Goal: Find contact information: Find contact information

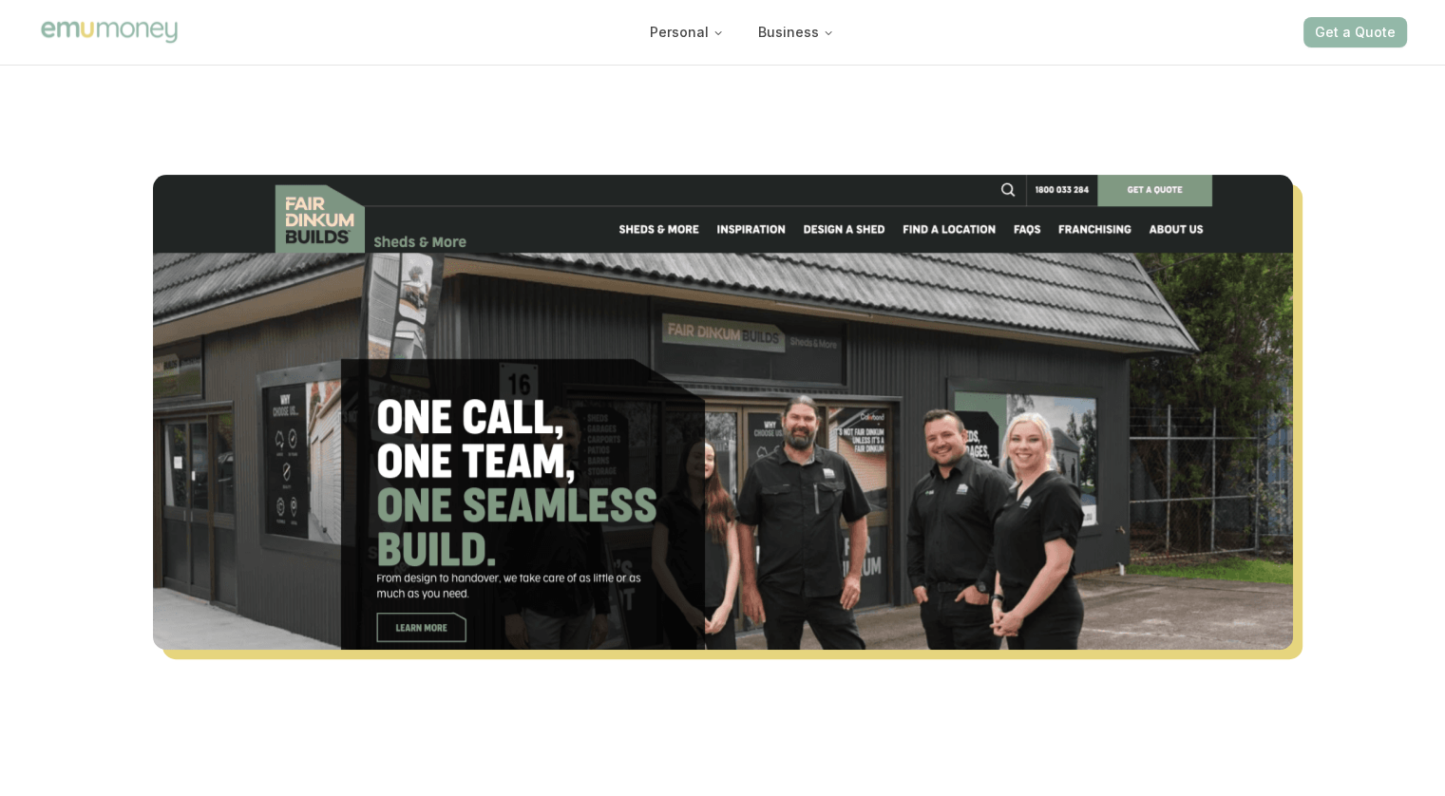
scroll to position [570, 0]
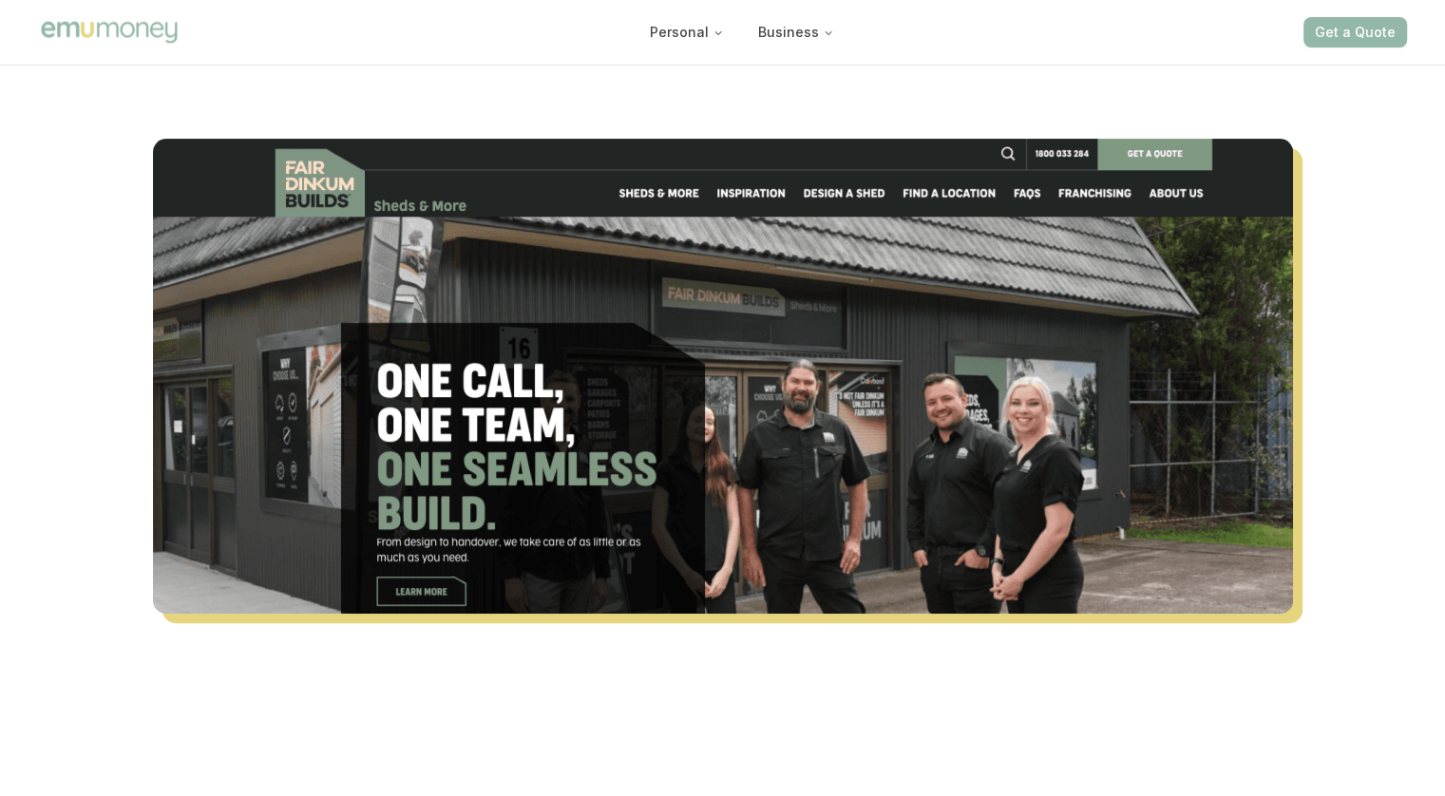
click at [564, 397] on img at bounding box center [723, 376] width 1140 height 475
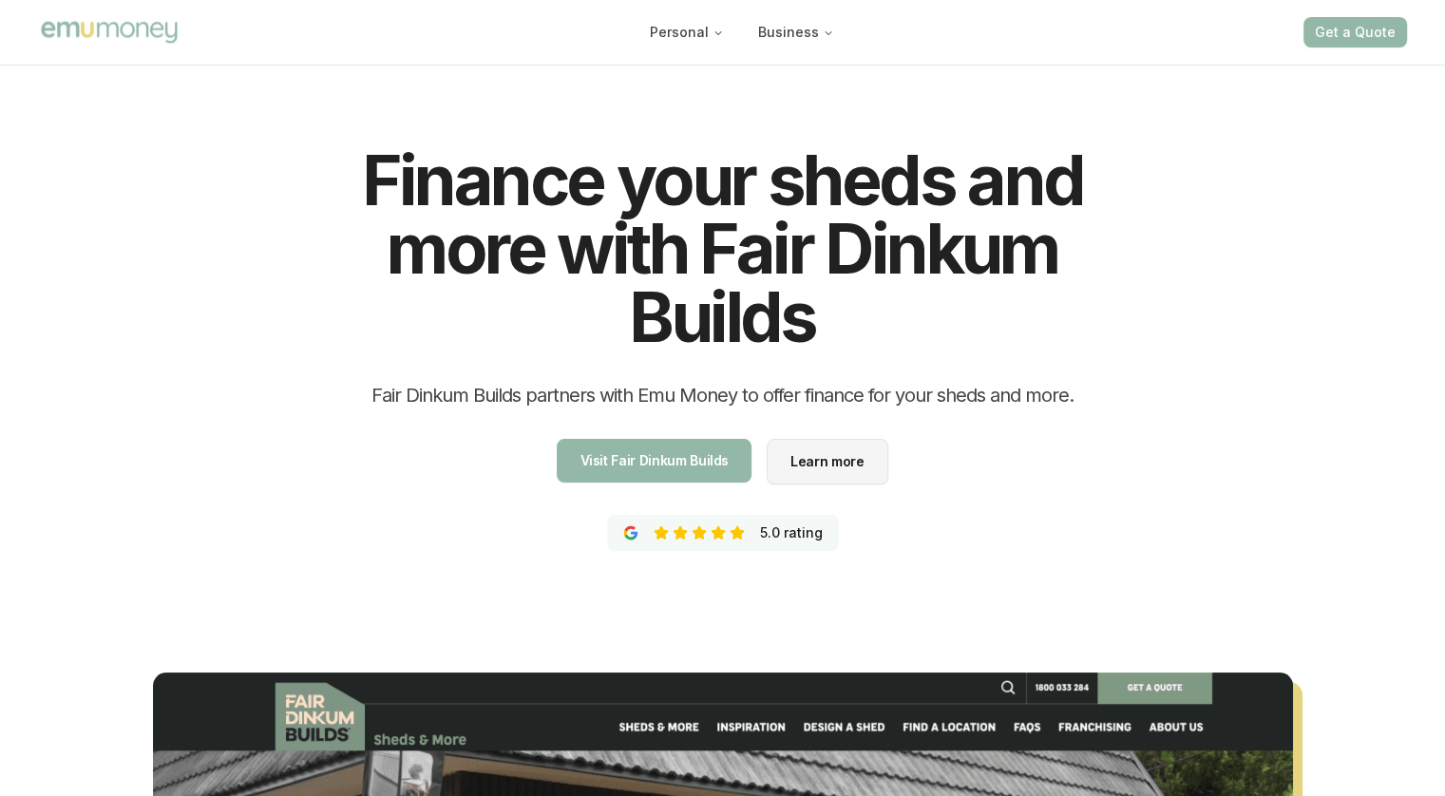
scroll to position [0, 0]
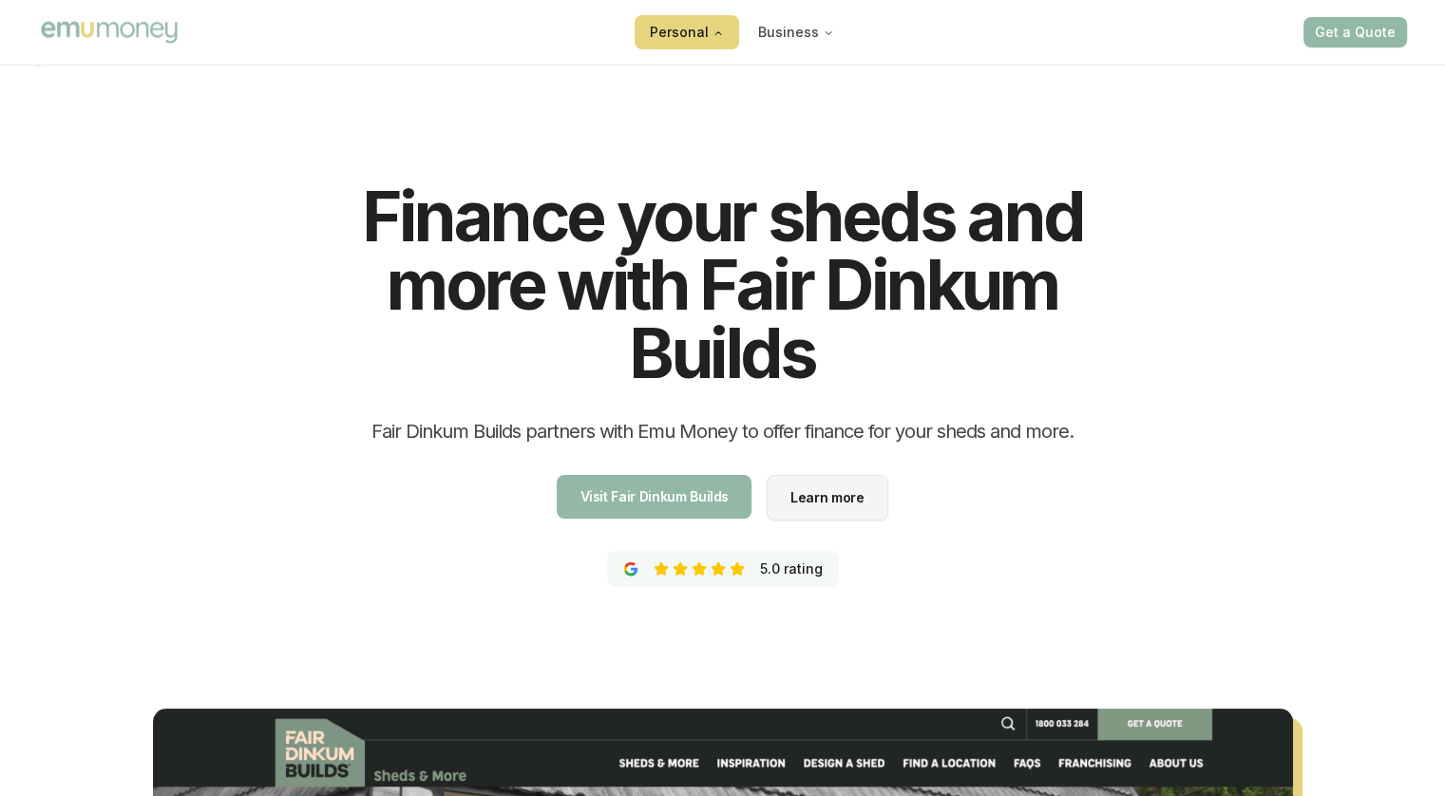
click at [707, 29] on button "Personal" at bounding box center [687, 32] width 105 height 34
click at [722, 31] on icon "Main" at bounding box center [718, 33] width 11 height 11
click at [1323, 151] on div "Finance your sheds and more with Fair Dinkum Builds Fair Dinkum Builds partners…" at bounding box center [722, 653] width 1445 height 1184
click at [1349, 47] on button "Get a Quote" at bounding box center [1355, 32] width 104 height 30
click at [669, 530] on span "Visit Fair Dinkum Builds" at bounding box center [654, 536] width 149 height 13
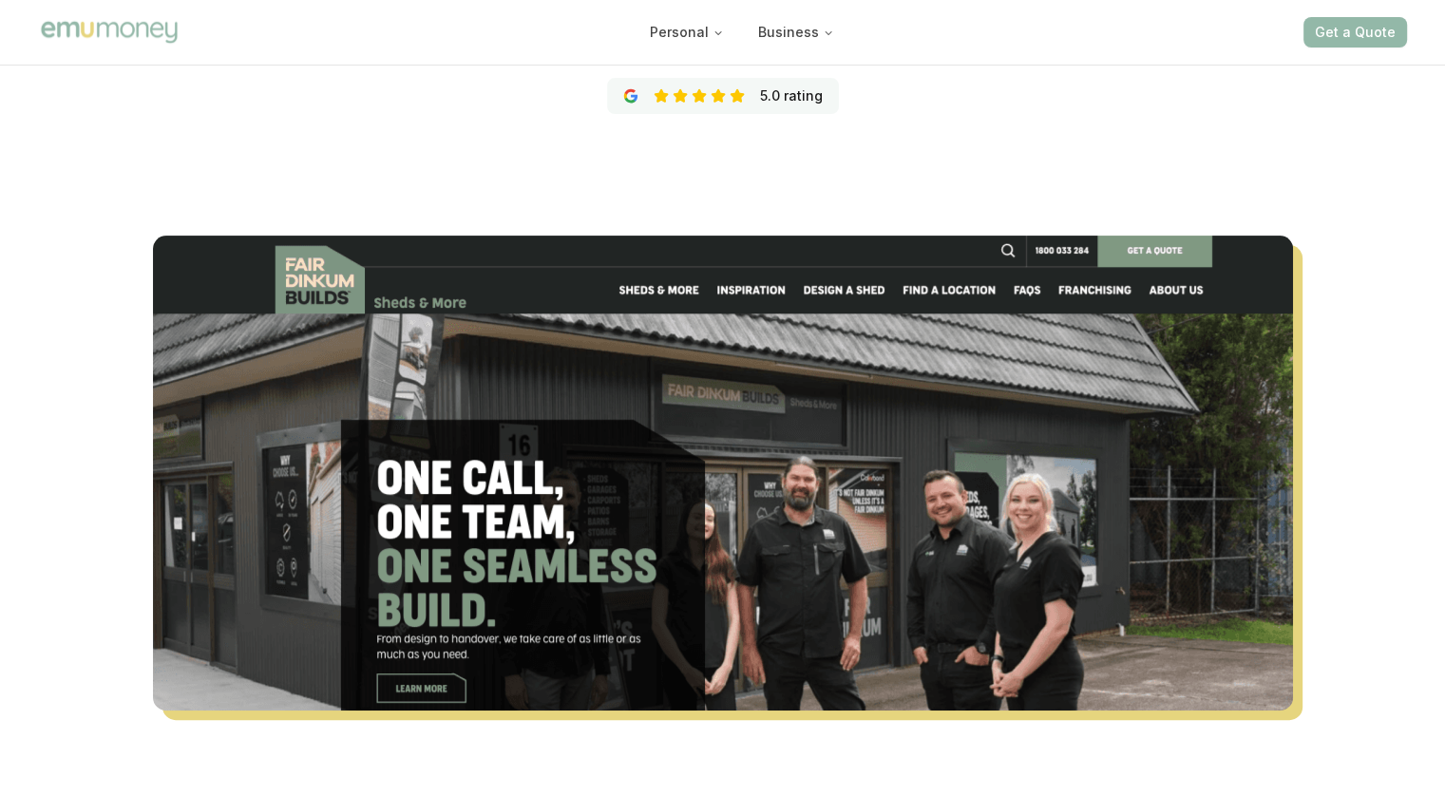
scroll to position [285, 0]
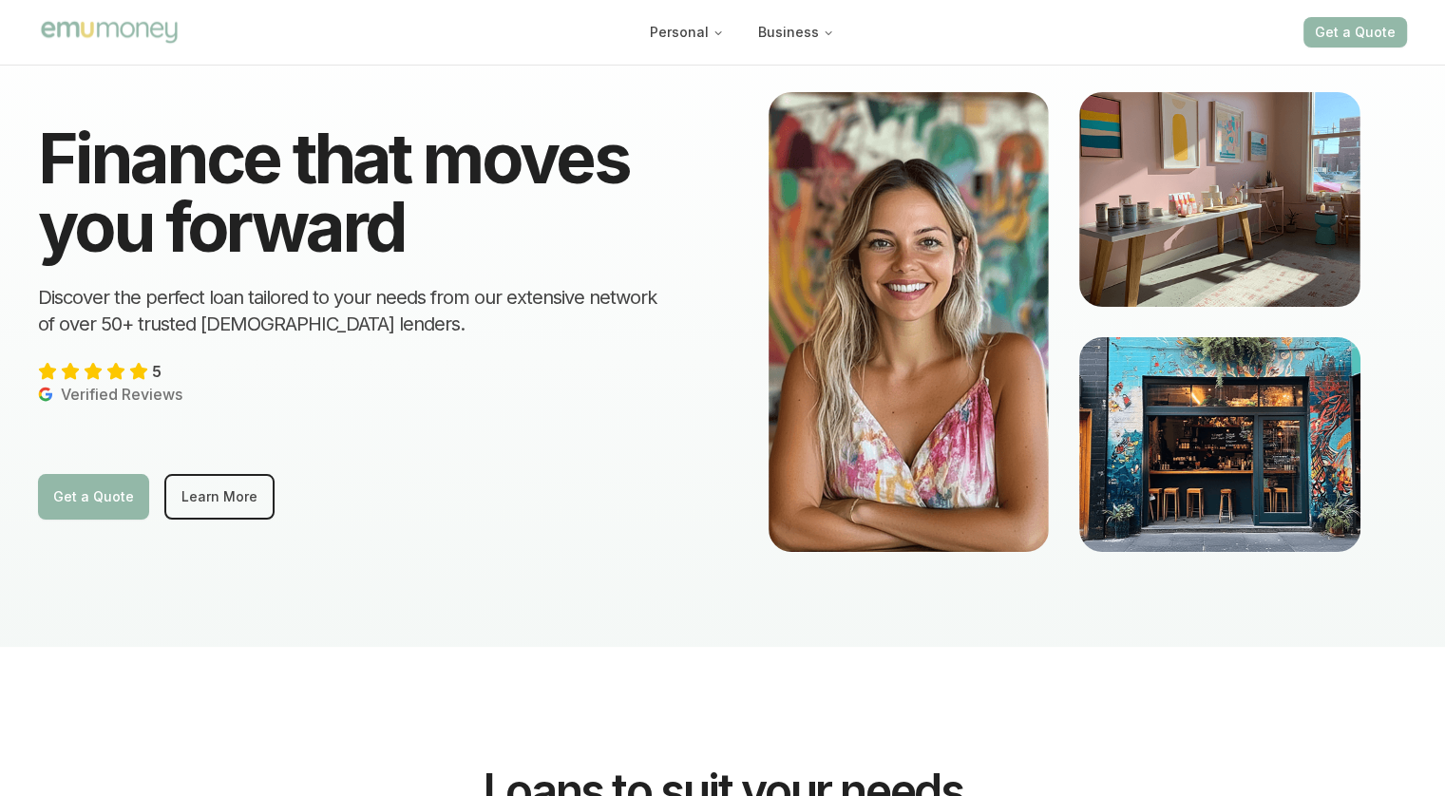
scroll to position [5425, 0]
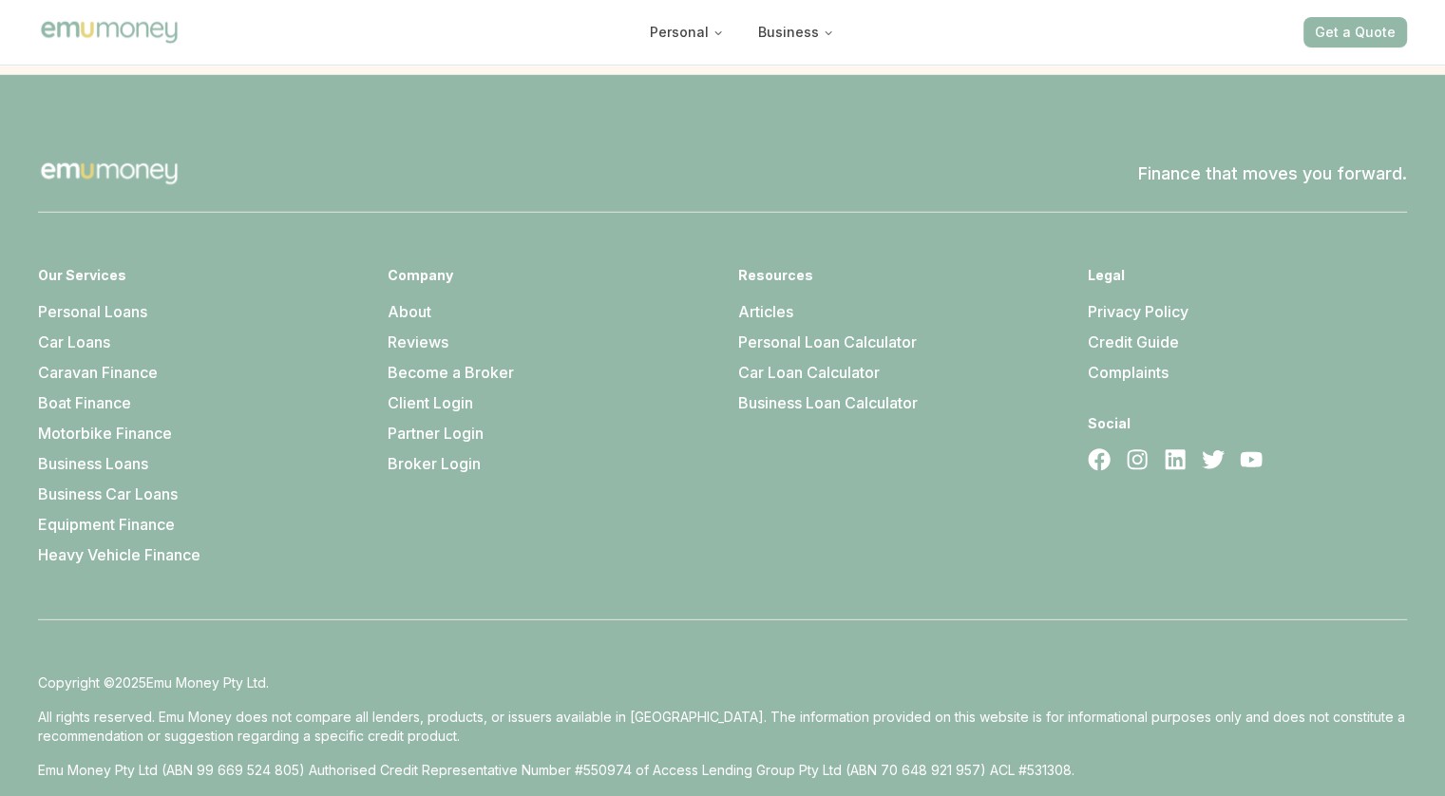
drag, startPoint x: 1452, startPoint y: 28, endPoint x: 1458, endPoint y: 796, distance: 768.6
click at [397, 300] on li "About" at bounding box center [547, 311] width 319 height 23
click at [408, 302] on link "About" at bounding box center [410, 311] width 44 height 19
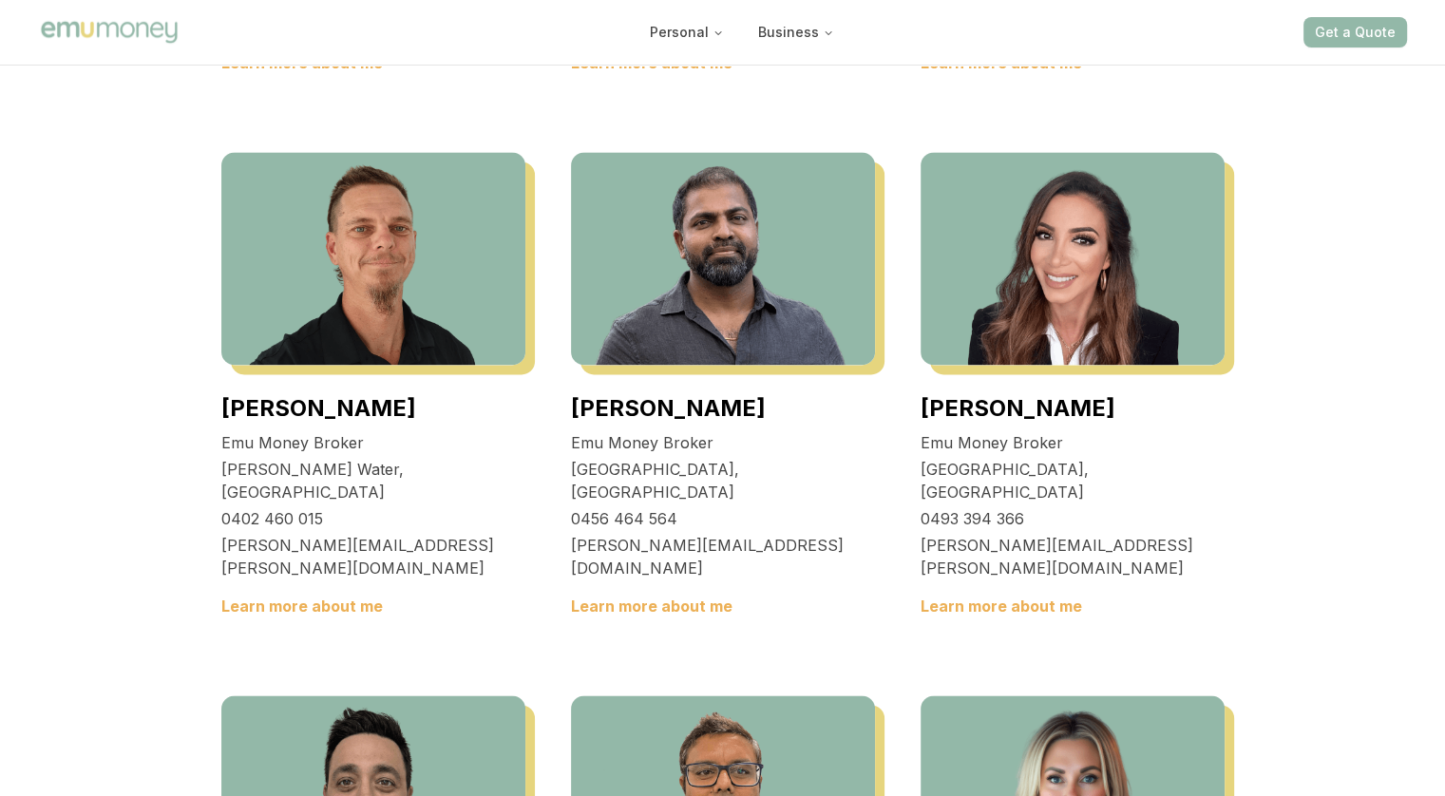
scroll to position [3040, 0]
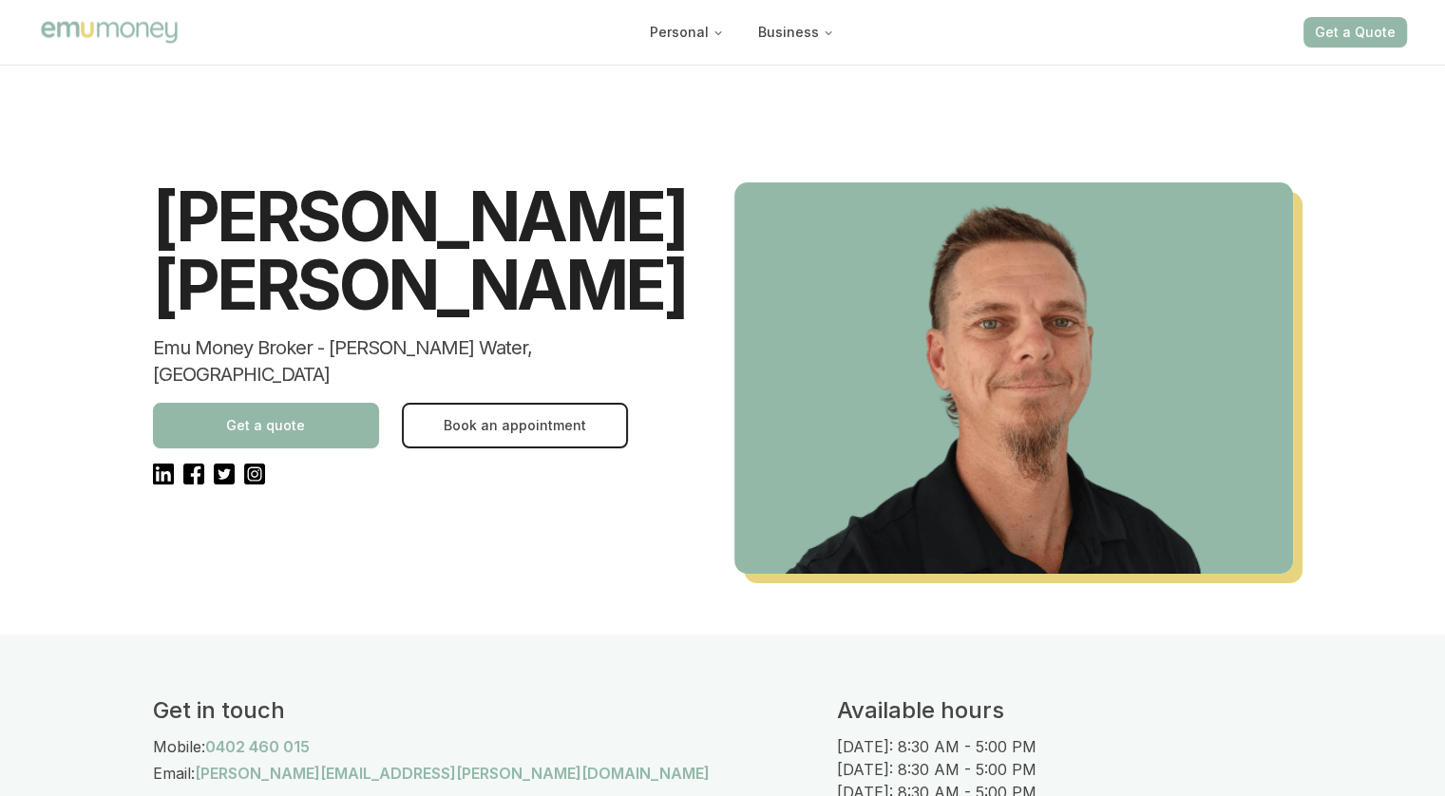
click at [285, 403] on button "Get a quote" at bounding box center [266, 426] width 226 height 46
click at [308, 403] on button "Get a quote" at bounding box center [266, 426] width 226 height 46
click at [676, 120] on div "Jonathan Myers Emu Money Broker - Agnes Water, QLD Get a quote Book an appointm…" at bounding box center [723, 348] width 1216 height 574
